Goal: Task Accomplishment & Management: Use online tool/utility

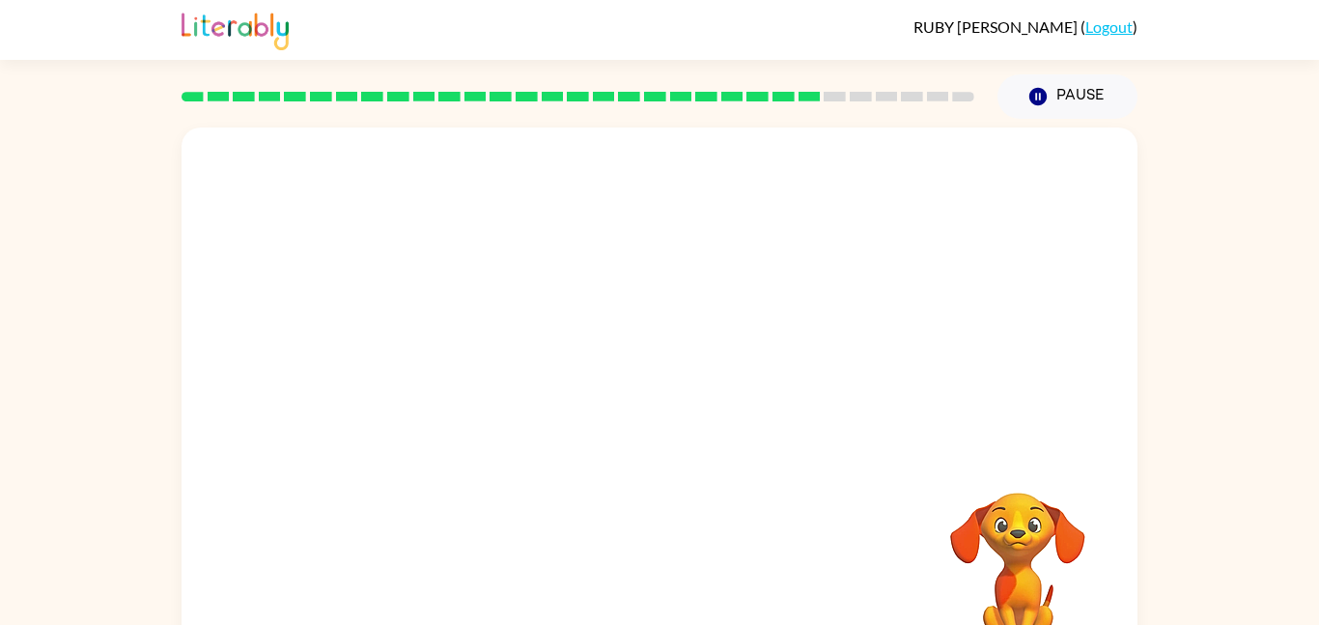
scroll to position [17, 0]
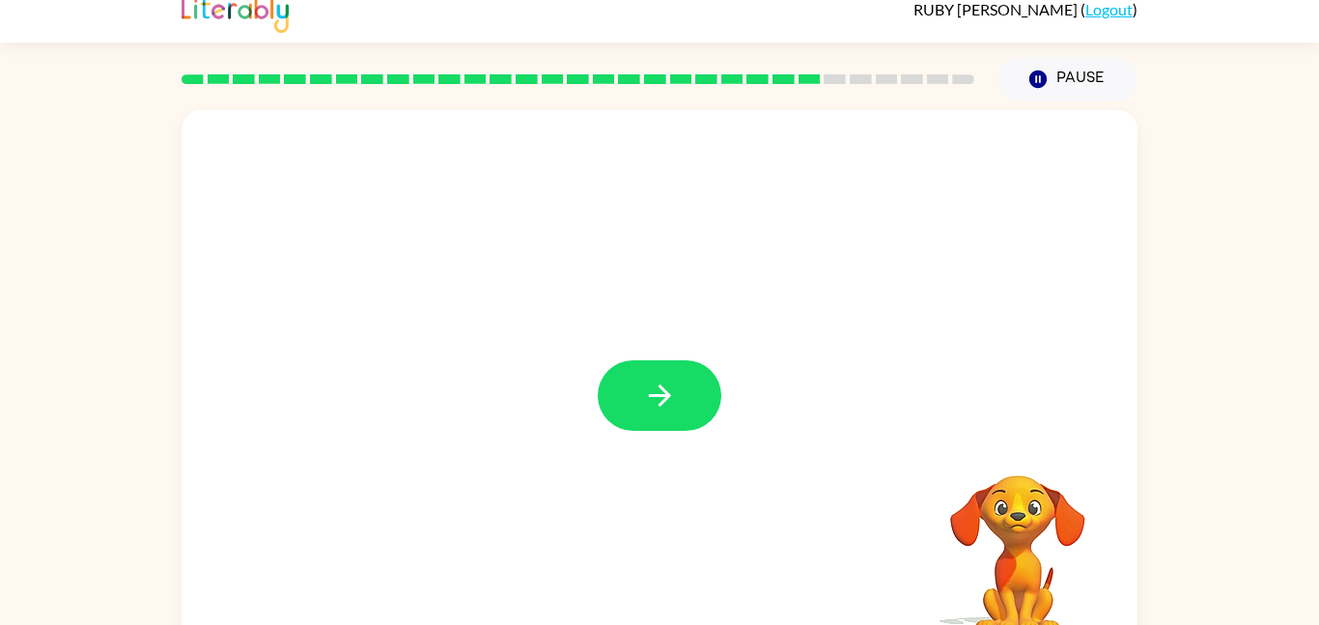
click at [627, 348] on div at bounding box center [659, 385] width 956 height 551
click at [663, 388] on icon "button" at bounding box center [659, 395] width 22 height 22
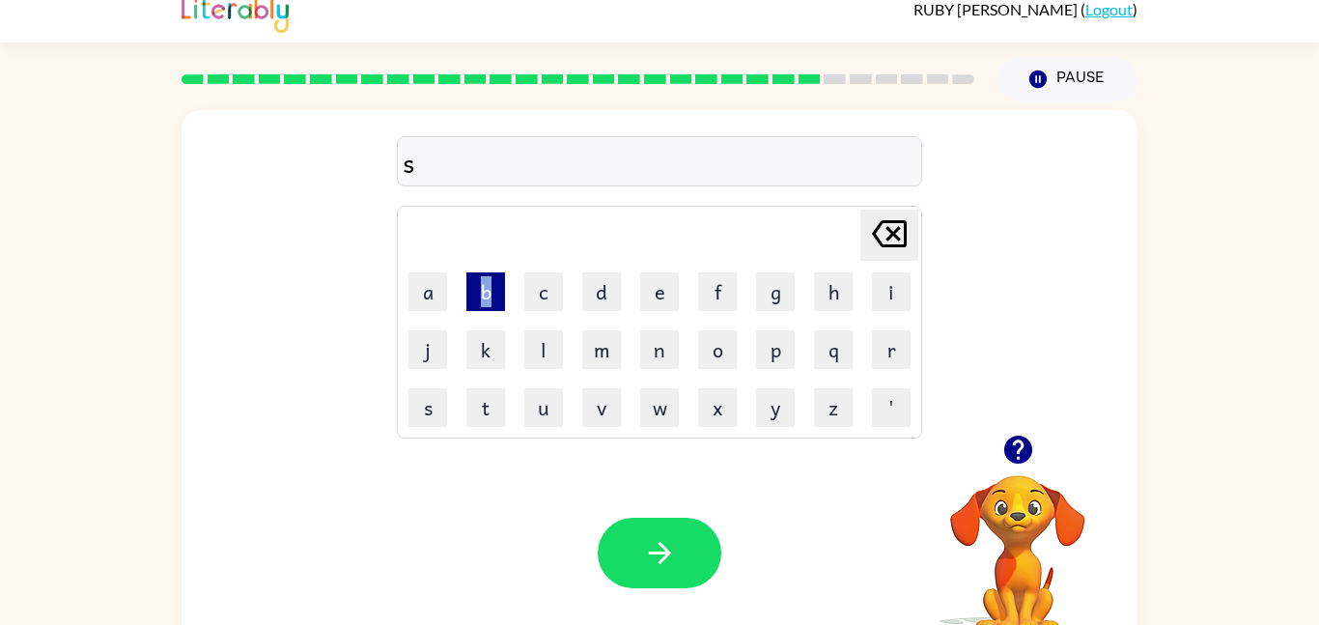
click at [484, 297] on button "b" at bounding box center [485, 291] width 39 height 39
click at [895, 218] on icon "[PERSON_NAME] last character input" at bounding box center [889, 233] width 46 height 46
click at [540, 422] on button "u" at bounding box center [543, 407] width 39 height 39
click at [640, 347] on button "n" at bounding box center [659, 349] width 39 height 39
click at [534, 356] on button "l" at bounding box center [543, 349] width 39 height 39
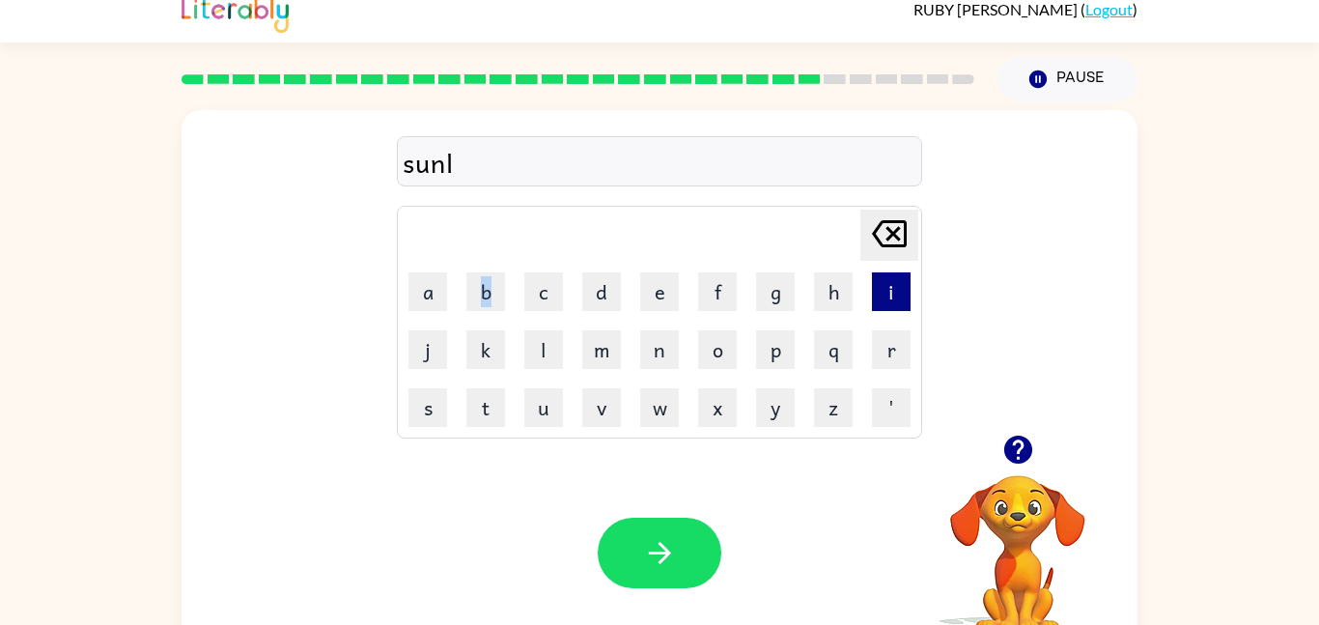
click at [886, 305] on button "i" at bounding box center [891, 291] width 39 height 39
click at [476, 409] on button "t" at bounding box center [485, 407] width 39 height 39
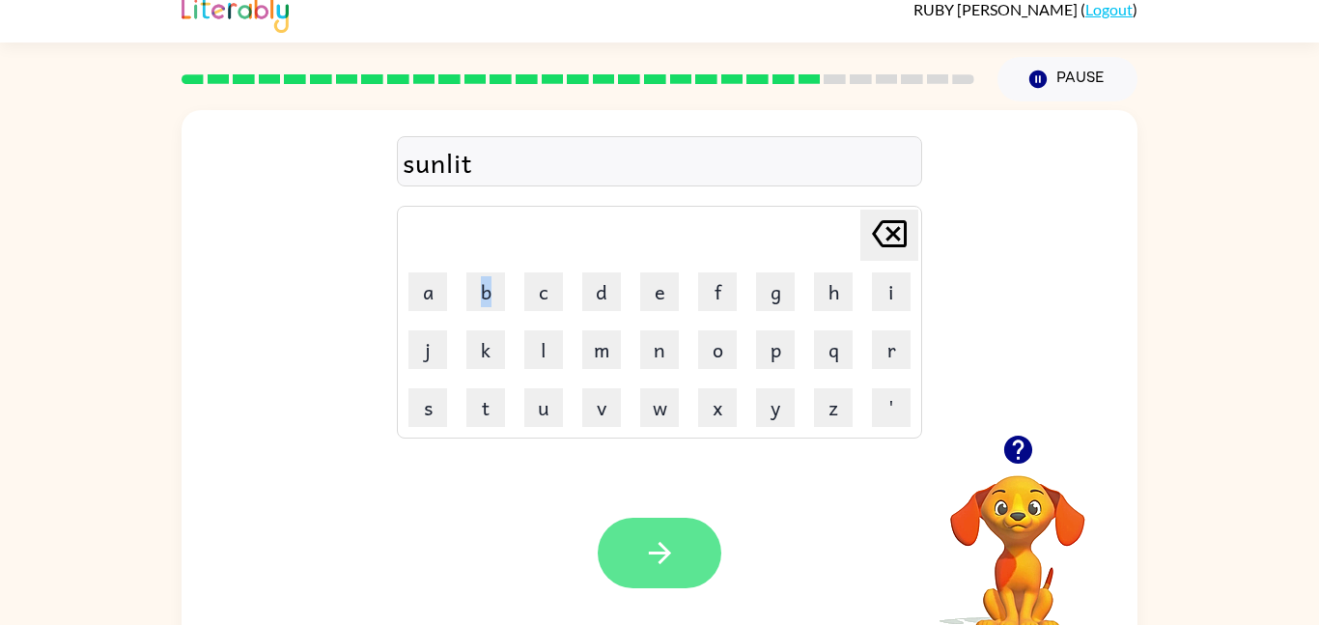
click at [624, 550] on button "button" at bounding box center [660, 552] width 124 height 70
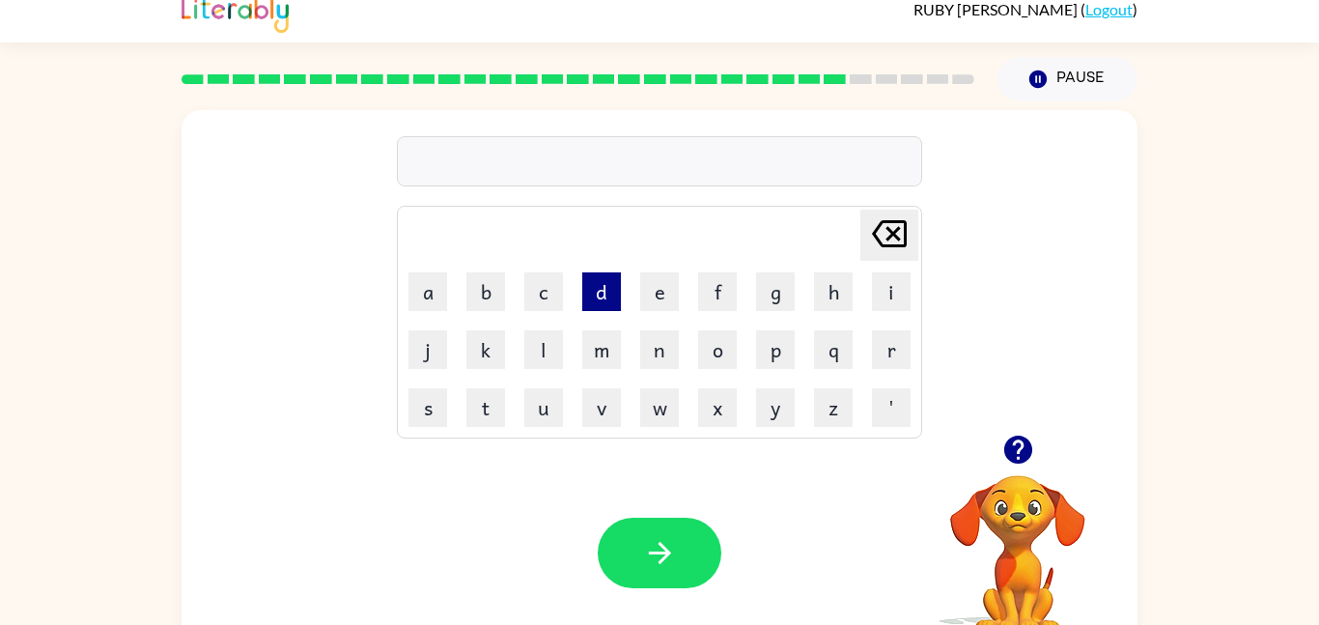
click at [604, 295] on button "d" at bounding box center [601, 291] width 39 height 39
type button "d"
click at [547, 297] on button "c" at bounding box center [543, 291] width 39 height 39
click at [571, 409] on table "[PERSON_NAME] last character input a b c d e f g h i j k l m n o p q r s t u v …" at bounding box center [659, 322] width 523 height 231
click at [544, 419] on button "u" at bounding box center [543, 407] width 39 height 39
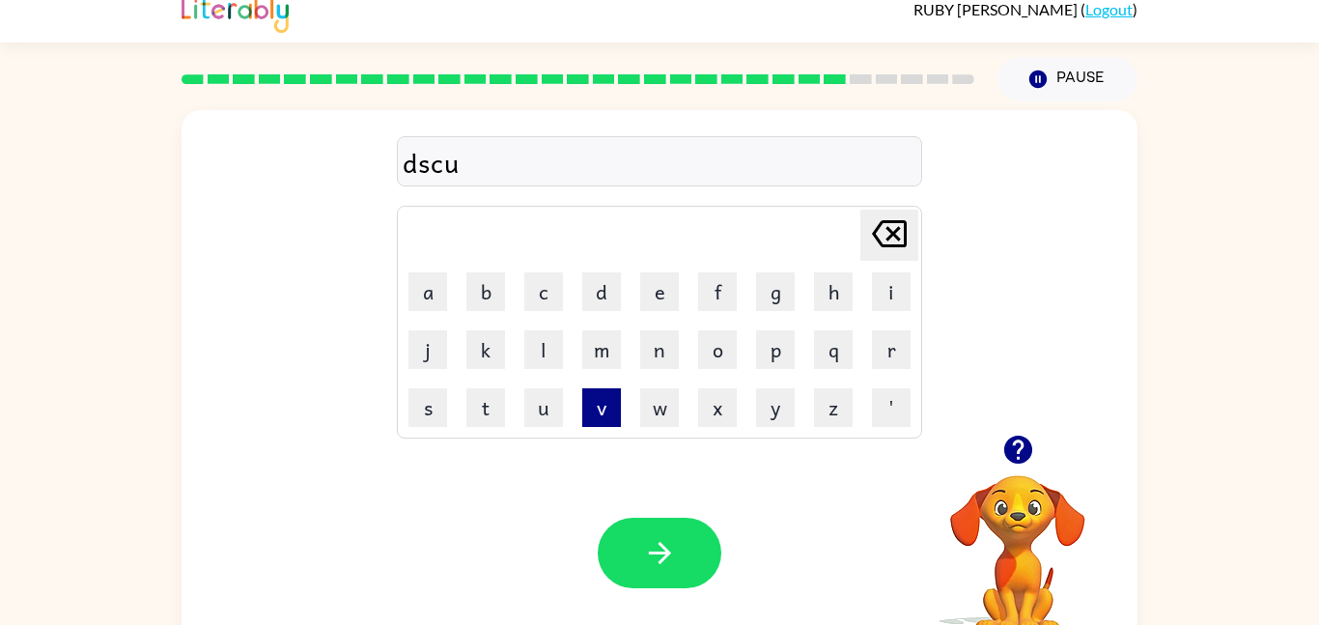
click at [584, 415] on button "v" at bounding box center [601, 407] width 39 height 39
click at [632, 326] on td "n" at bounding box center [659, 349] width 56 height 56
click at [655, 286] on button "e" at bounding box center [659, 291] width 39 height 39
type button "e"
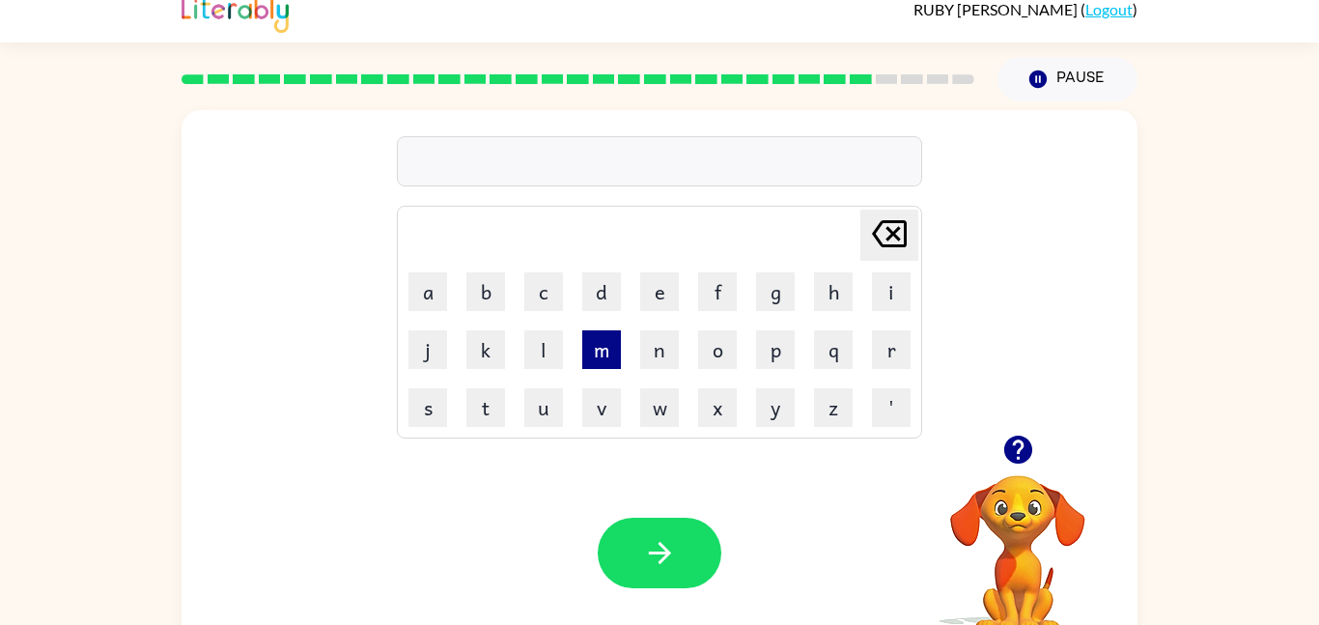
click at [603, 348] on button "m" at bounding box center [601, 349] width 39 height 39
click at [702, 358] on button "o" at bounding box center [717, 349] width 39 height 39
click at [654, 369] on td "n" at bounding box center [659, 349] width 56 height 56
click at [664, 343] on button "n" at bounding box center [659, 349] width 39 height 39
click at [632, 507] on div "Your browser must support playing .mp4 files to use Literably. Please try using…" at bounding box center [659, 552] width 956 height 217
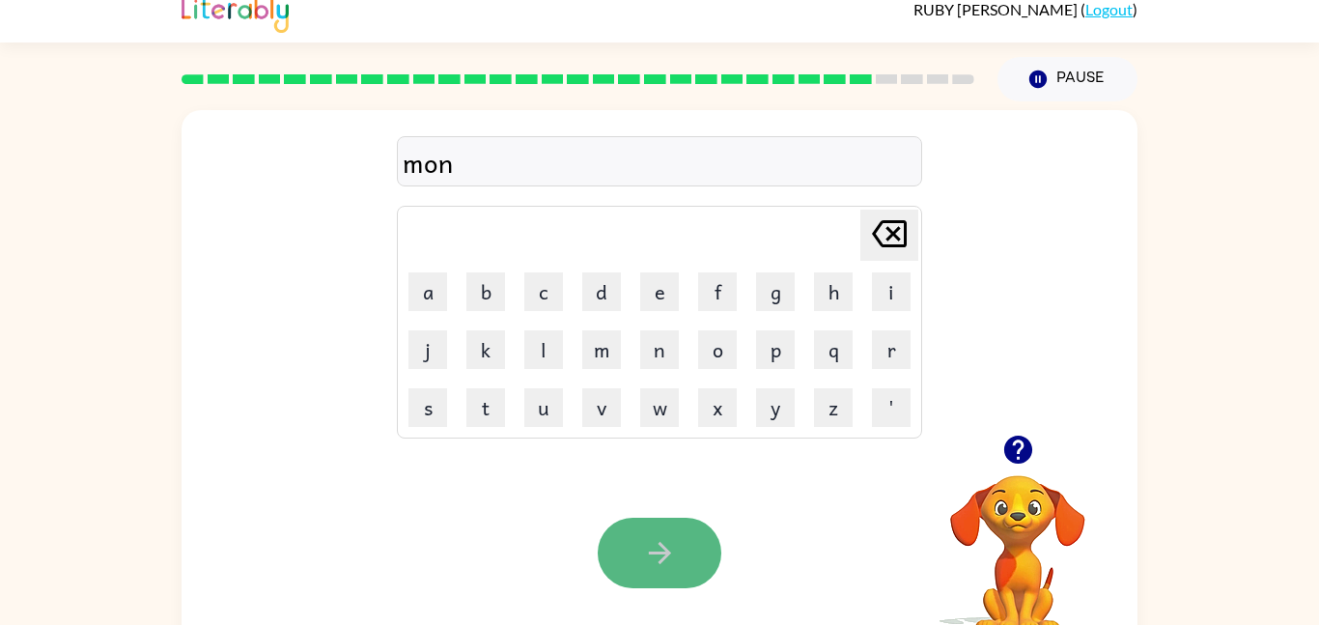
click at [643, 564] on icon "button" at bounding box center [660, 553] width 34 height 34
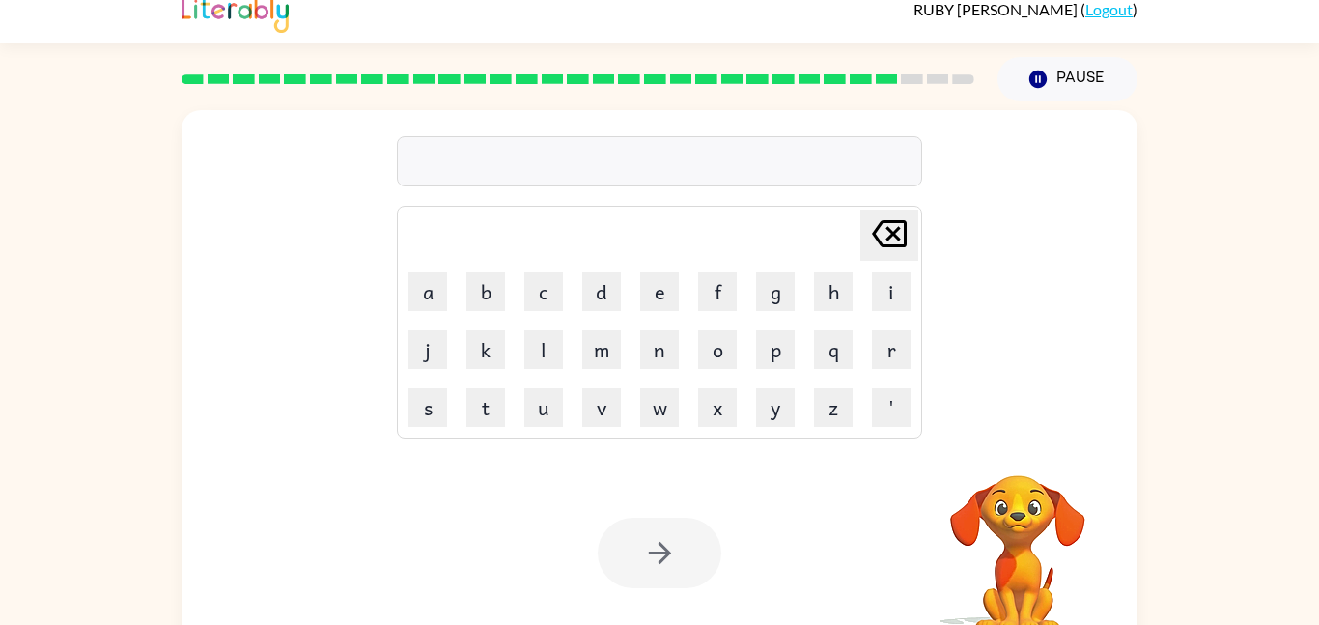
click at [643, 564] on div at bounding box center [660, 552] width 124 height 70
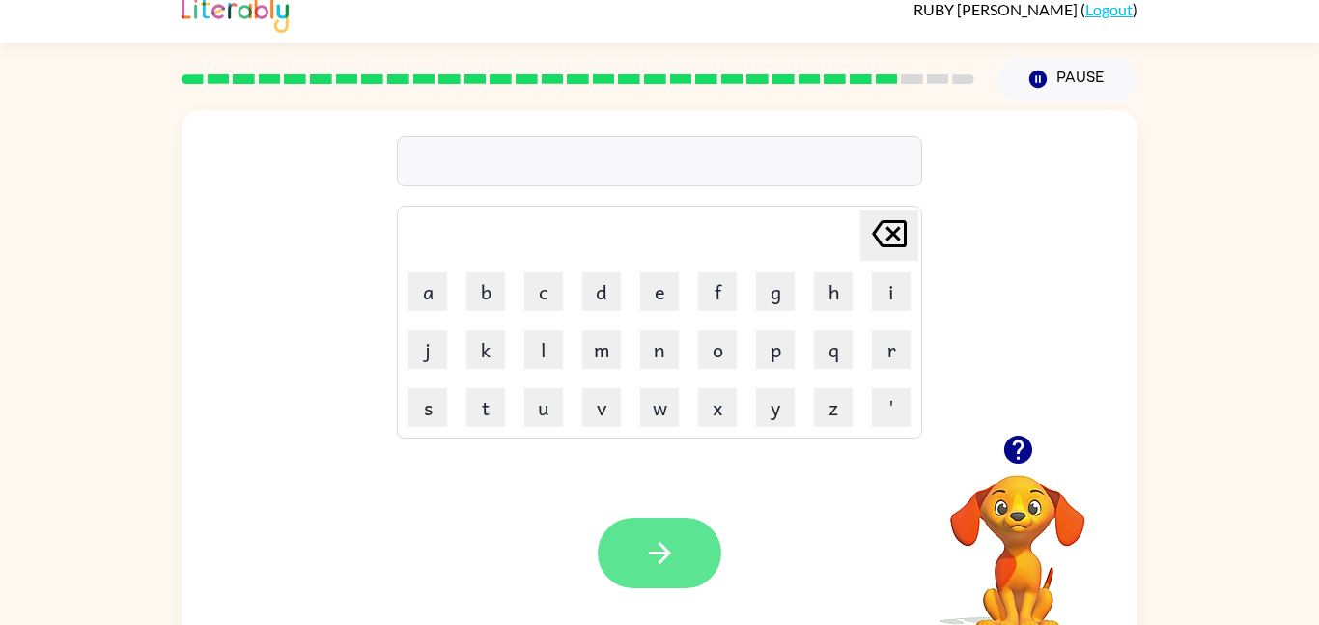
click at [642, 579] on button "button" at bounding box center [660, 552] width 124 height 70
click at [642, 579] on div "[PERSON_NAME] last character input a b c d e f g h i j k l m n o p q r s t u v …" at bounding box center [659, 385] width 956 height 551
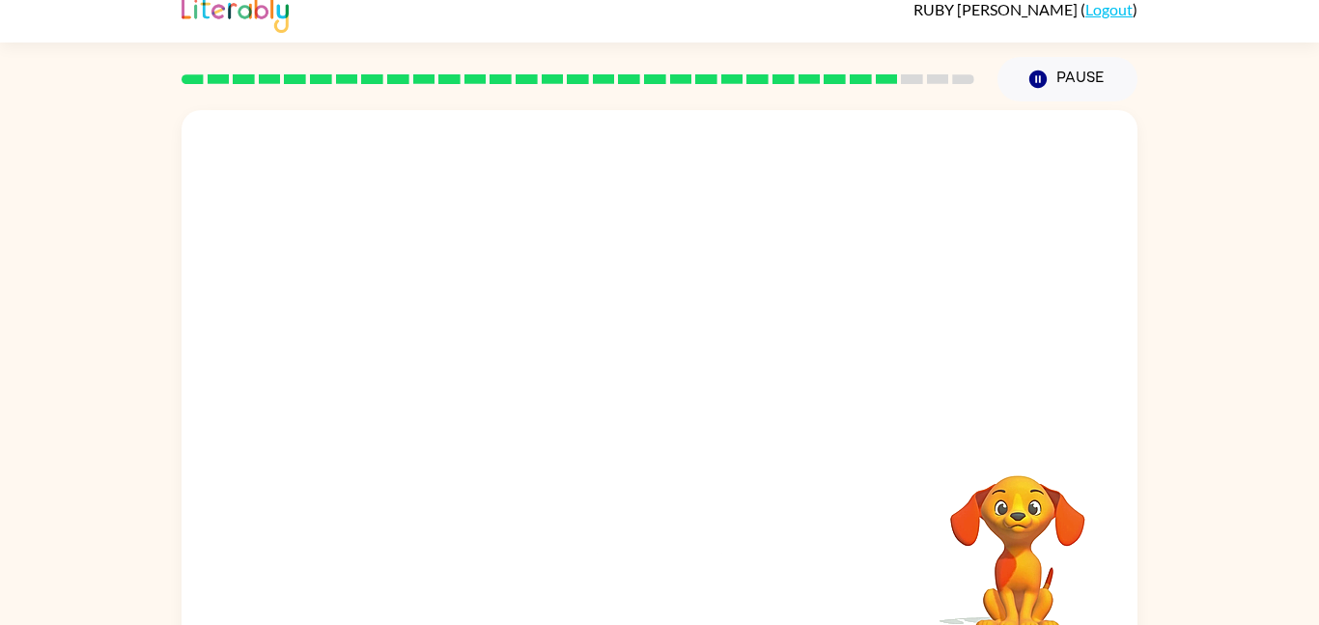
click at [642, 579] on div "Your browser must support playing .mp4 files to use Literably. Please try using…" at bounding box center [659, 385] width 956 height 551
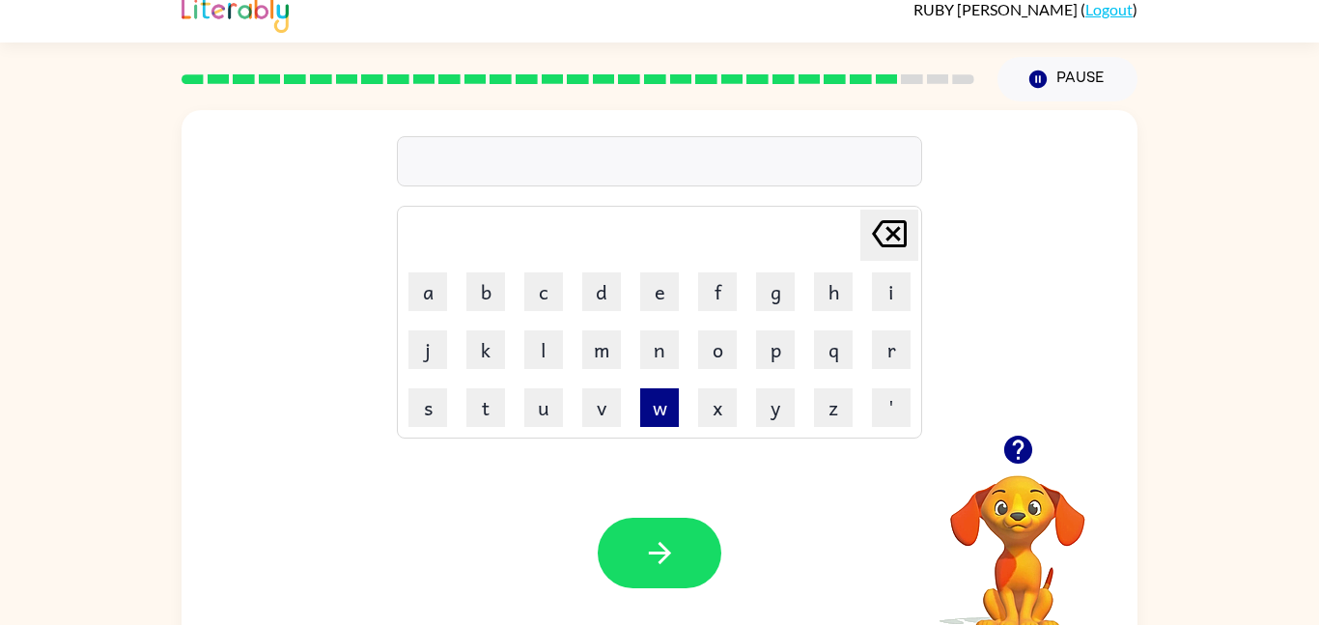
click at [649, 405] on button "w" at bounding box center [659, 407] width 39 height 39
click at [670, 300] on button "e" at bounding box center [659, 291] width 39 height 39
click at [673, 306] on button "e" at bounding box center [659, 291] width 39 height 39
click at [549, 348] on button "l" at bounding box center [543, 349] width 39 height 39
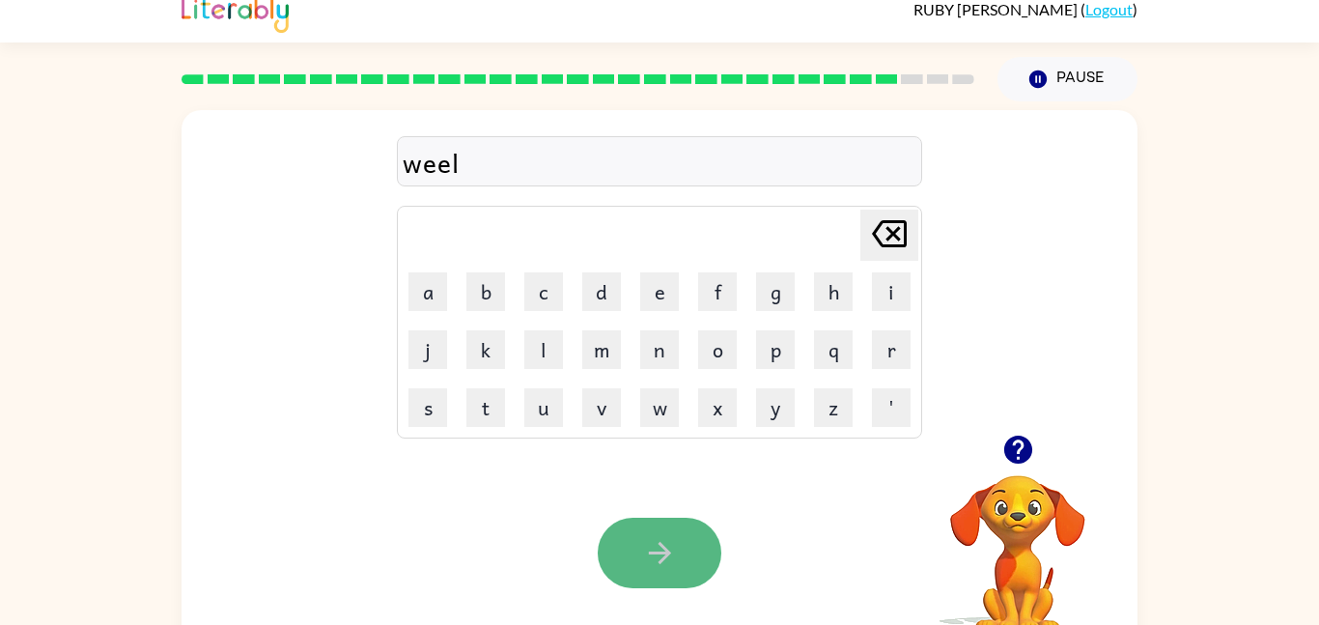
click at [699, 521] on button "button" at bounding box center [660, 552] width 124 height 70
click at [688, 522] on div at bounding box center [660, 552] width 124 height 70
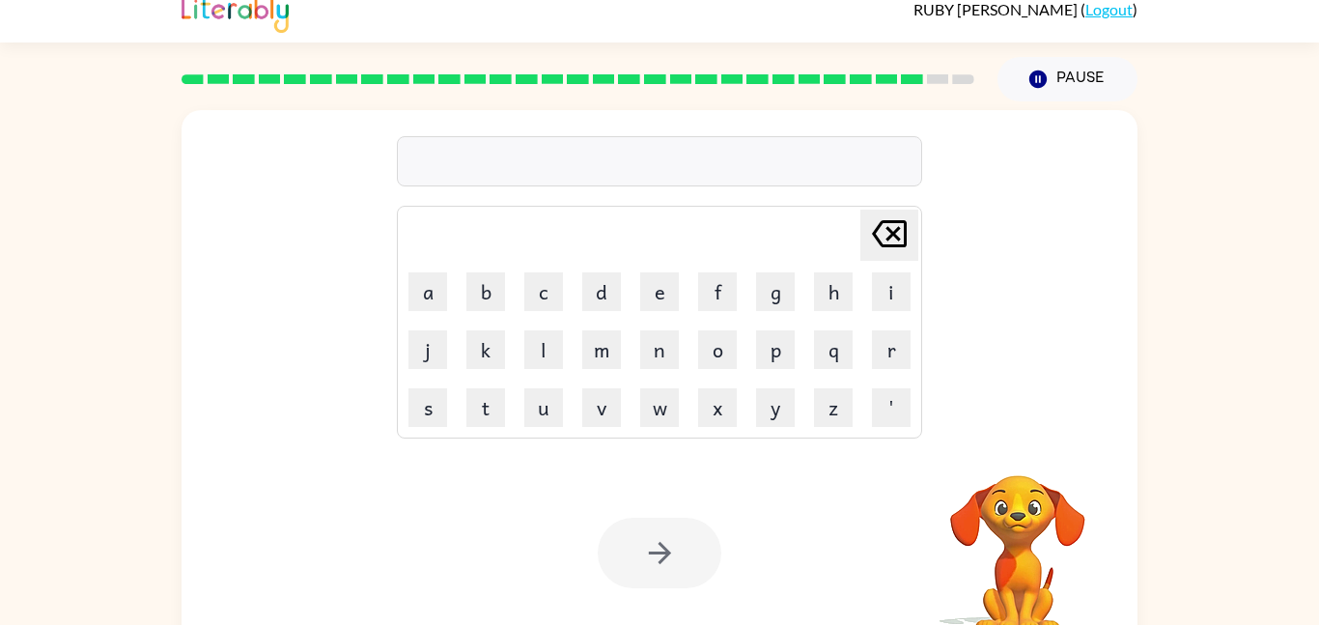
click at [687, 521] on div at bounding box center [660, 552] width 124 height 70
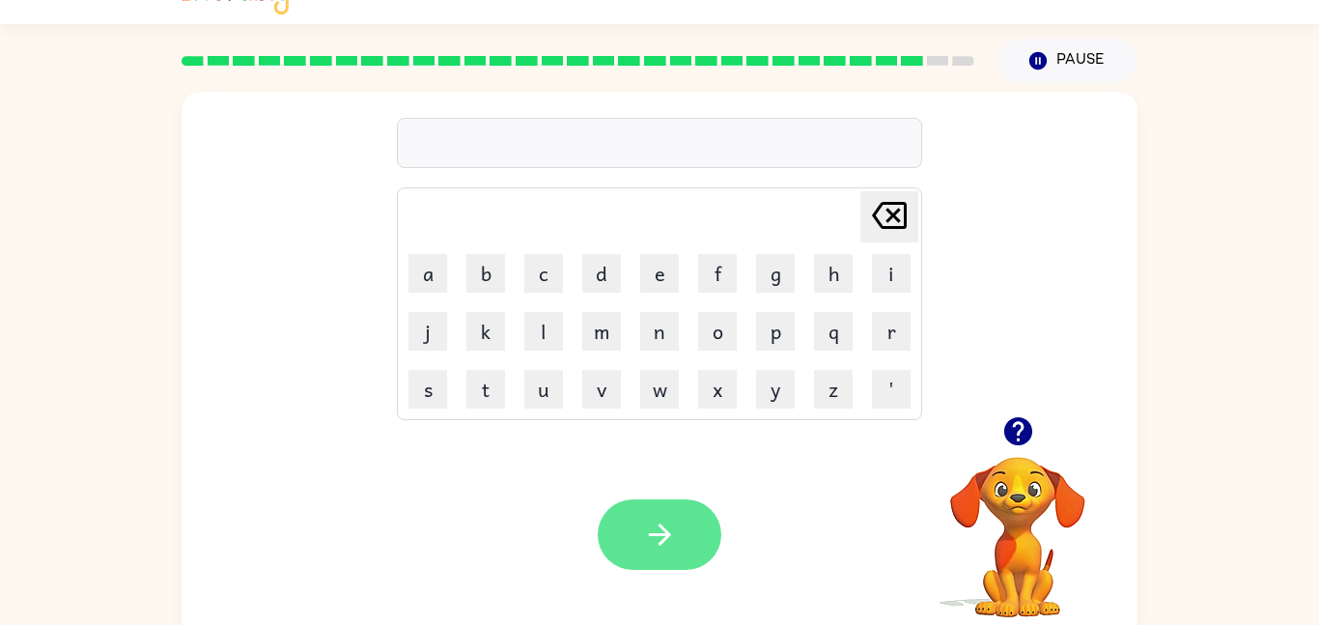
scroll to position [54, 0]
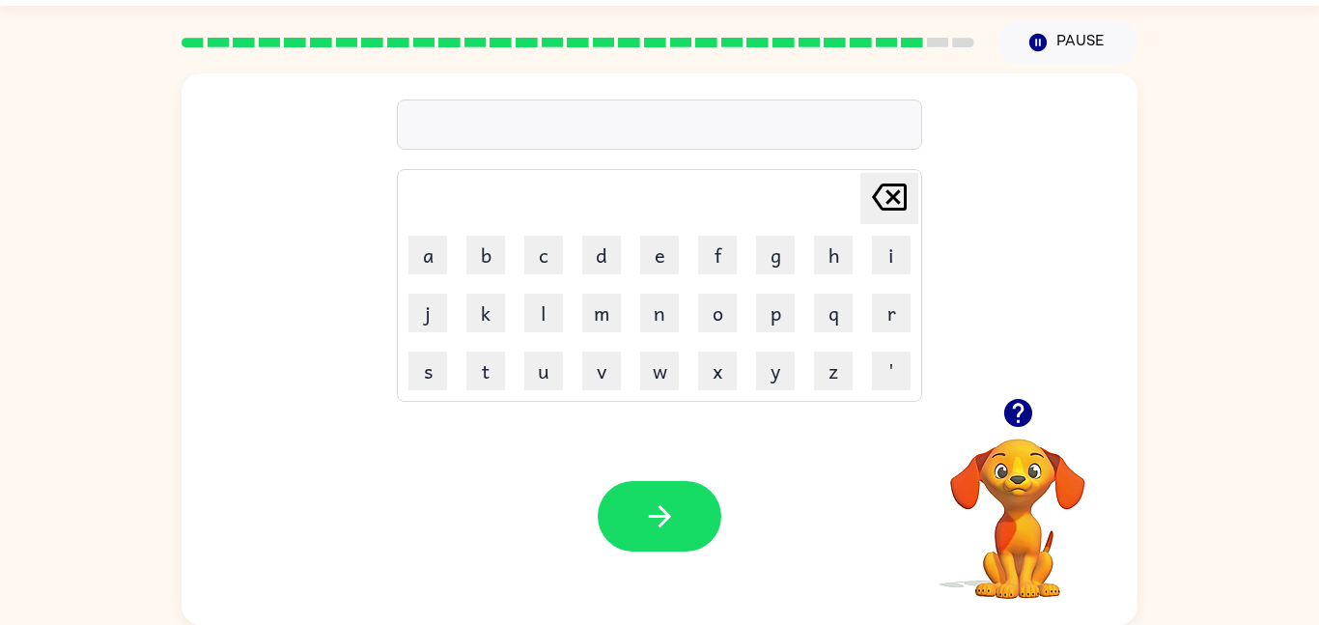
click at [1026, 425] on icon "button" at bounding box center [1018, 413] width 34 height 34
click at [490, 271] on button "b" at bounding box center [485, 255] width 39 height 39
click at [657, 249] on button "e" at bounding box center [659, 255] width 39 height 39
click at [672, 308] on button "n" at bounding box center [659, 312] width 39 height 39
click at [684, 364] on td "w" at bounding box center [659, 371] width 56 height 56
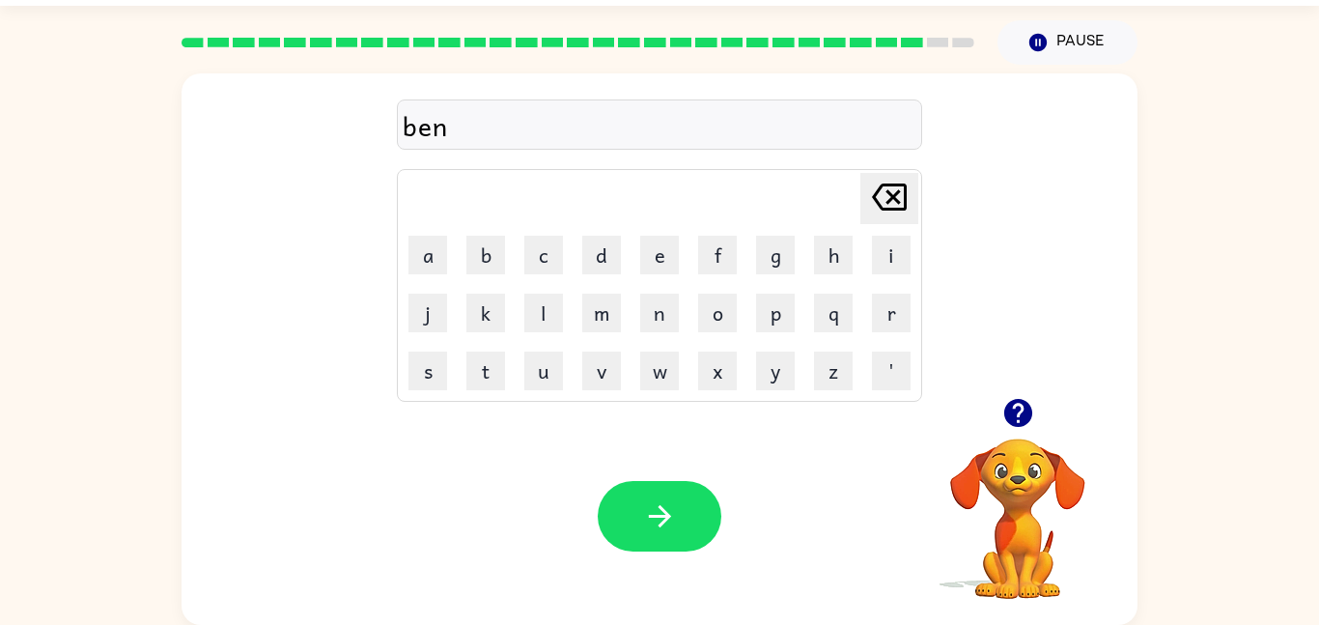
click at [551, 340] on td "l" at bounding box center [544, 313] width 56 height 56
click at [492, 391] on td "t" at bounding box center [486, 371] width 56 height 56
click at [493, 386] on button "t" at bounding box center [485, 370] width 39 height 39
click at [637, 531] on button "button" at bounding box center [660, 516] width 124 height 70
click at [667, 236] on button "e" at bounding box center [659, 255] width 39 height 39
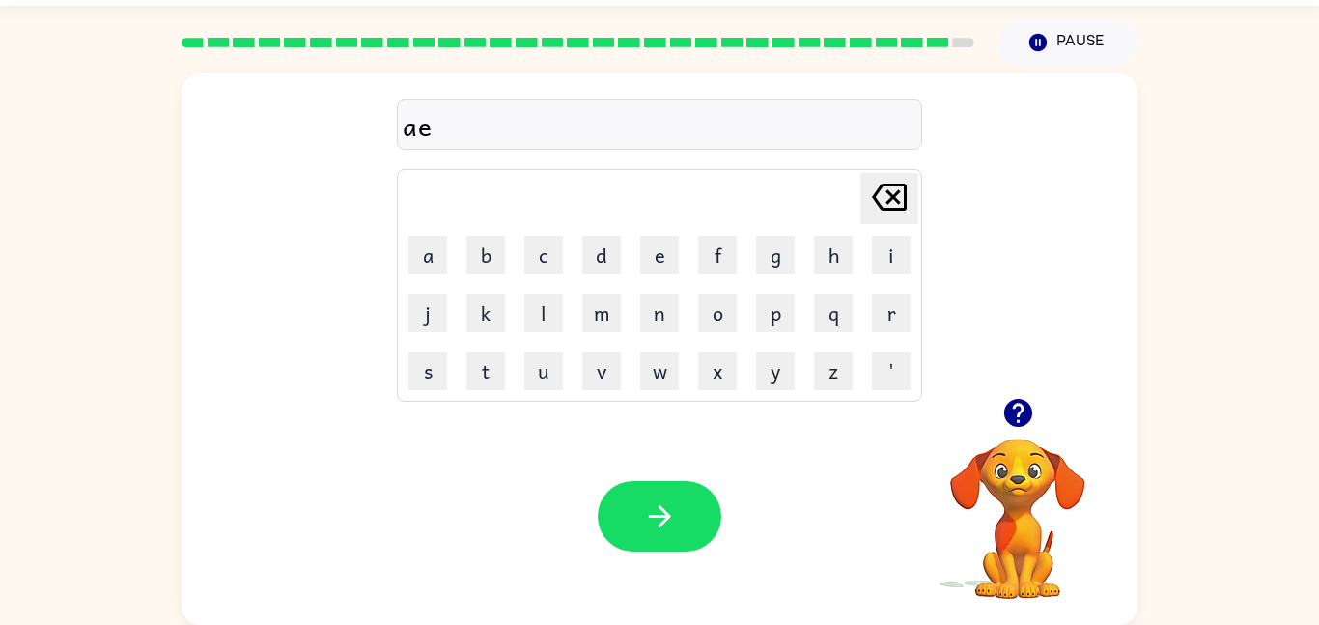
click at [869, 187] on icon "[PERSON_NAME] last character input" at bounding box center [889, 197] width 46 height 46
click at [712, 264] on button "f" at bounding box center [717, 255] width 39 height 39
click at [472, 386] on button "t" at bounding box center [485, 370] width 39 height 39
click at [1036, 398] on button "button" at bounding box center [1017, 412] width 49 height 49
click at [654, 252] on button "e" at bounding box center [659, 255] width 39 height 39
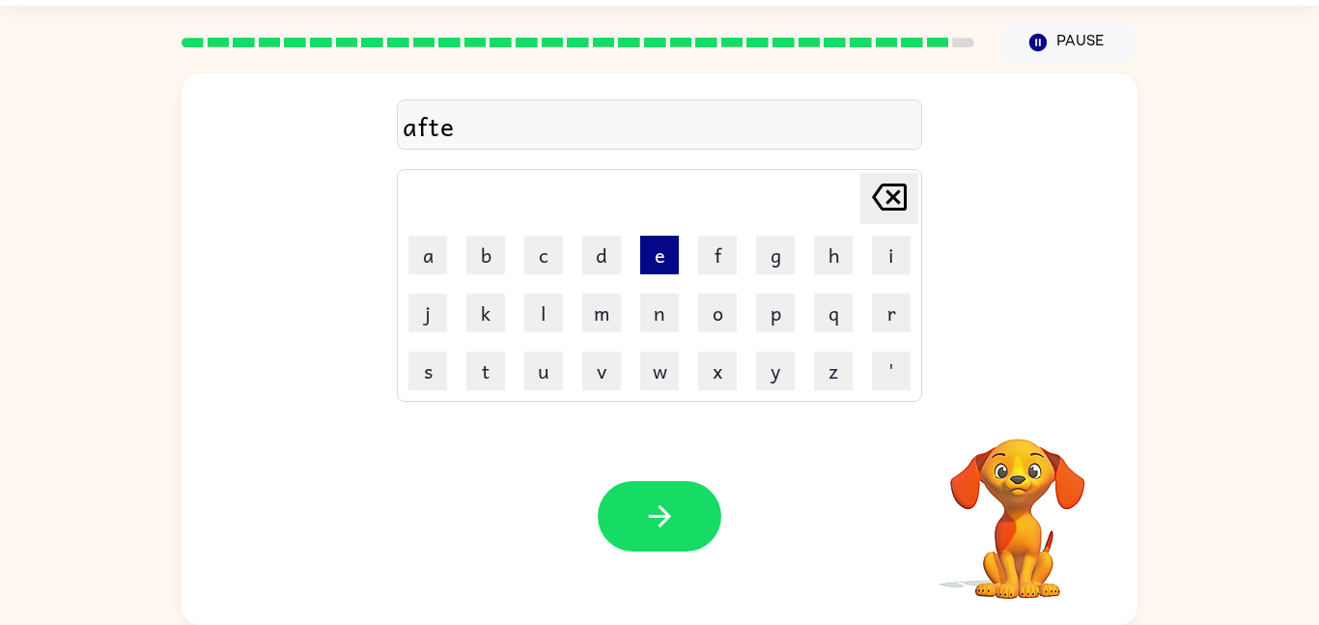
click at [655, 258] on button "e" at bounding box center [659, 255] width 39 height 39
click at [932, 173] on div "aftee [PERSON_NAME] last character input a b c d e f g h i j k l m n o p q r s …" at bounding box center [659, 235] width 956 height 324
click at [882, 207] on icon "[PERSON_NAME] last character input" at bounding box center [889, 197] width 46 height 46
type button "delete"
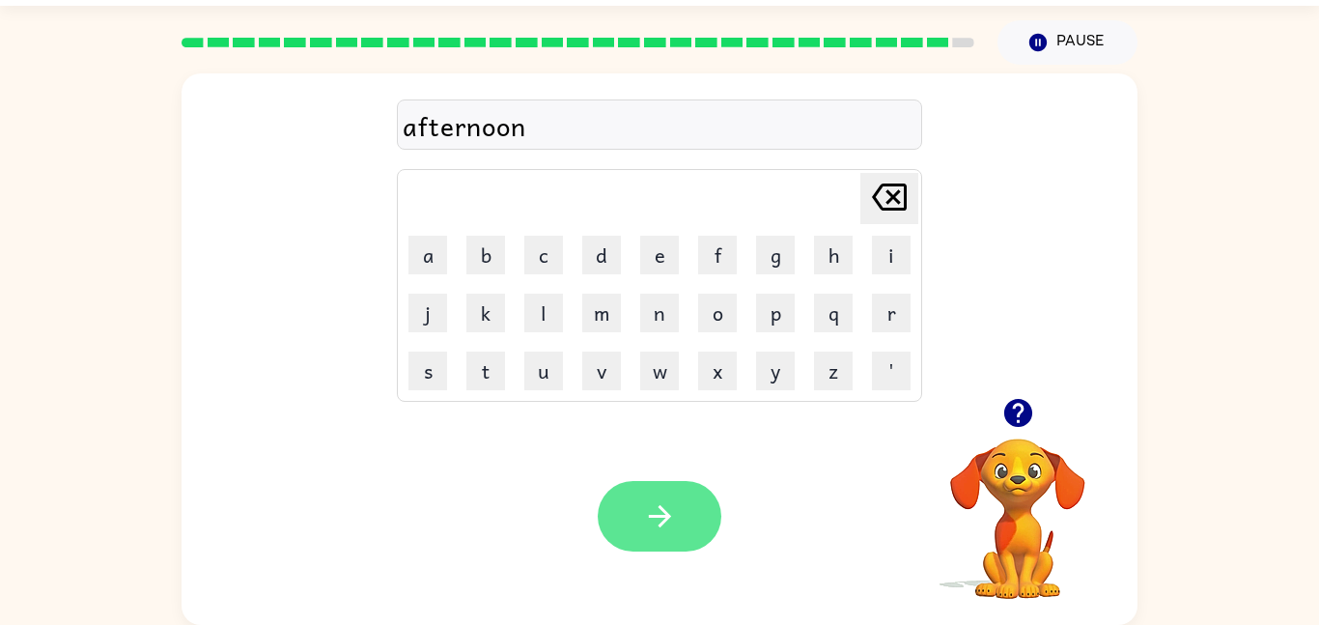
click at [631, 521] on button "button" at bounding box center [660, 516] width 124 height 70
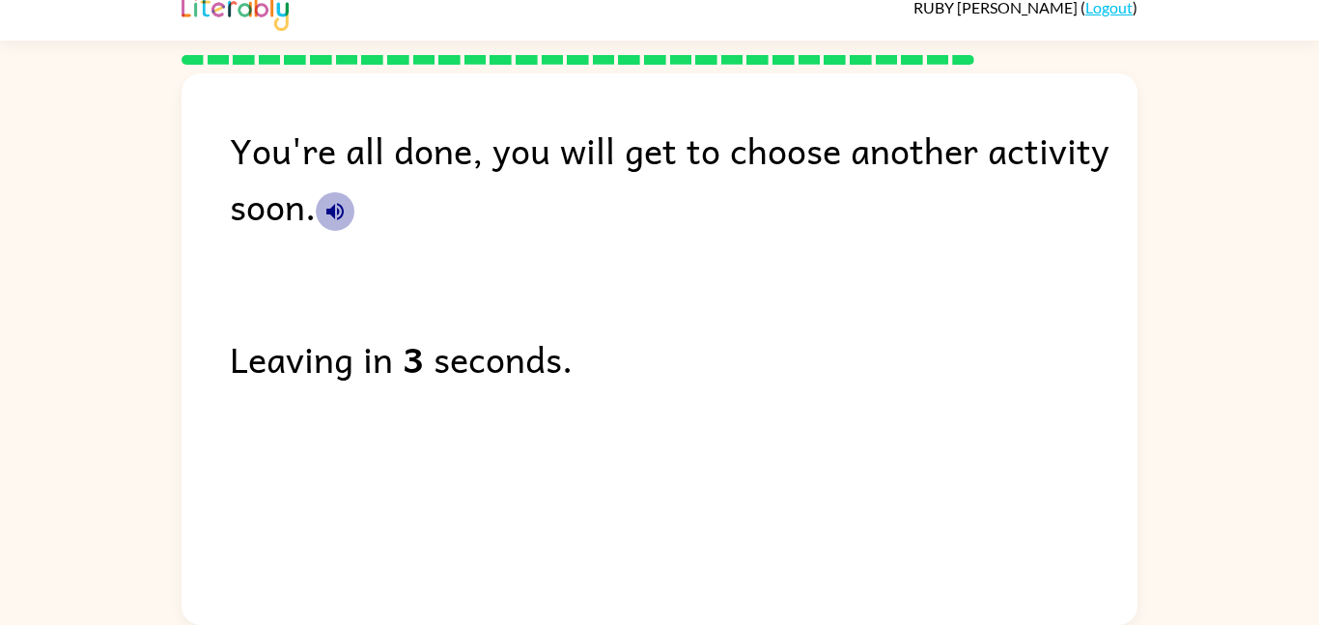
click at [332, 225] on button "button" at bounding box center [335, 211] width 39 height 39
